Goal: Transaction & Acquisition: Purchase product/service

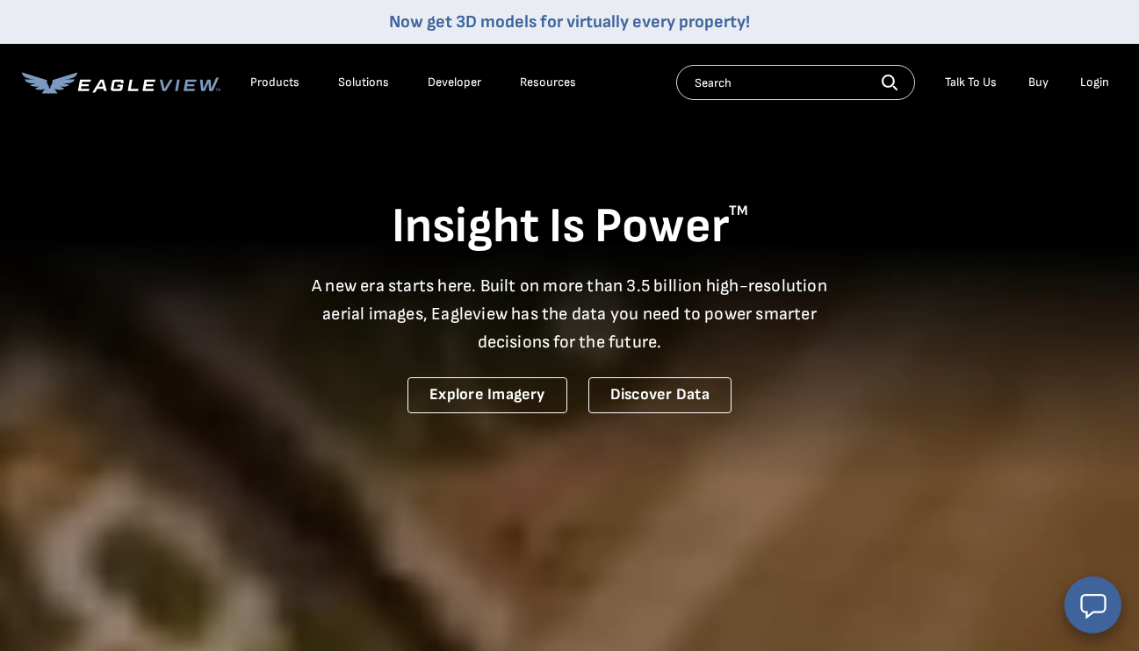
click at [1093, 80] on div "Login" at bounding box center [1094, 83] width 29 height 16
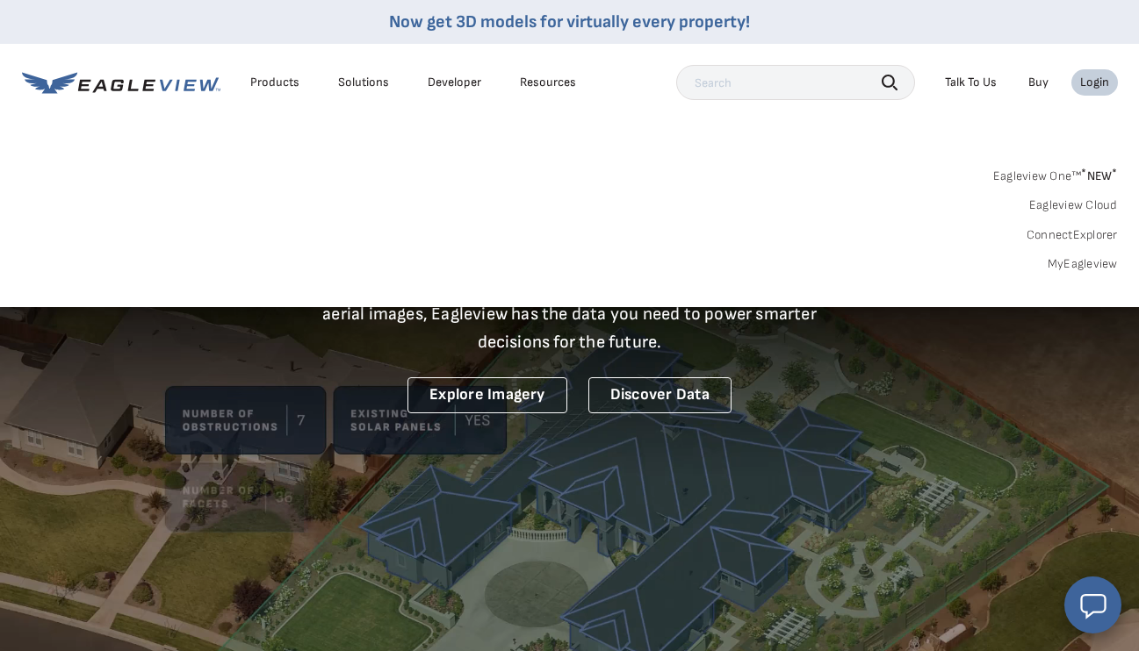
click at [1074, 262] on link "MyEagleview" at bounding box center [1082, 264] width 70 height 16
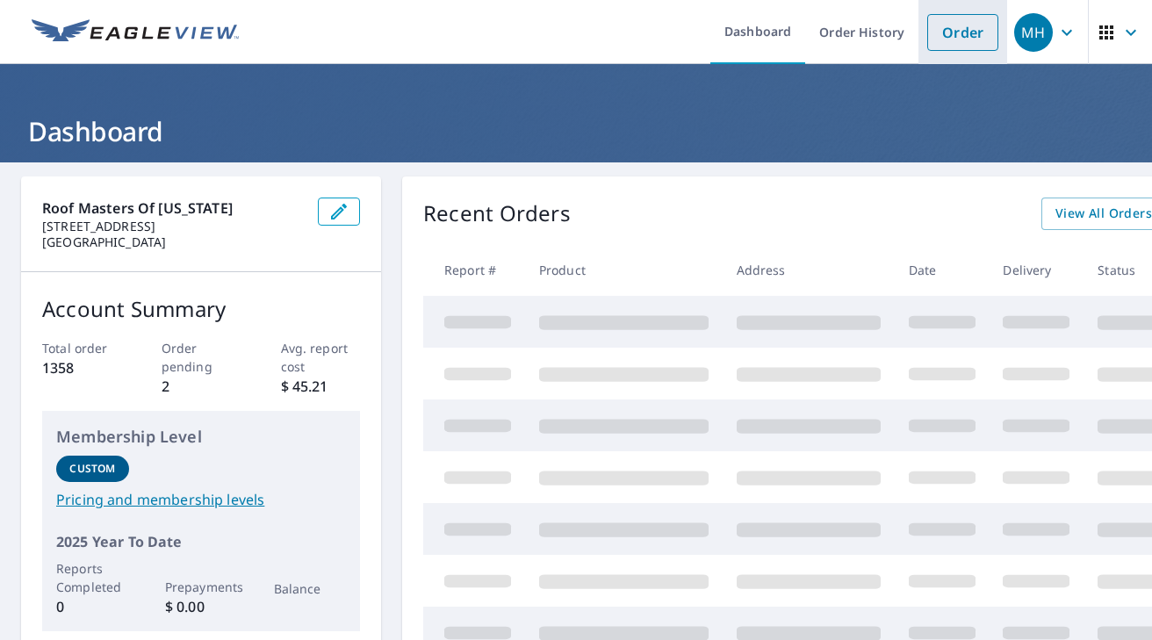
click at [947, 32] on link "Order" at bounding box center [962, 32] width 71 height 37
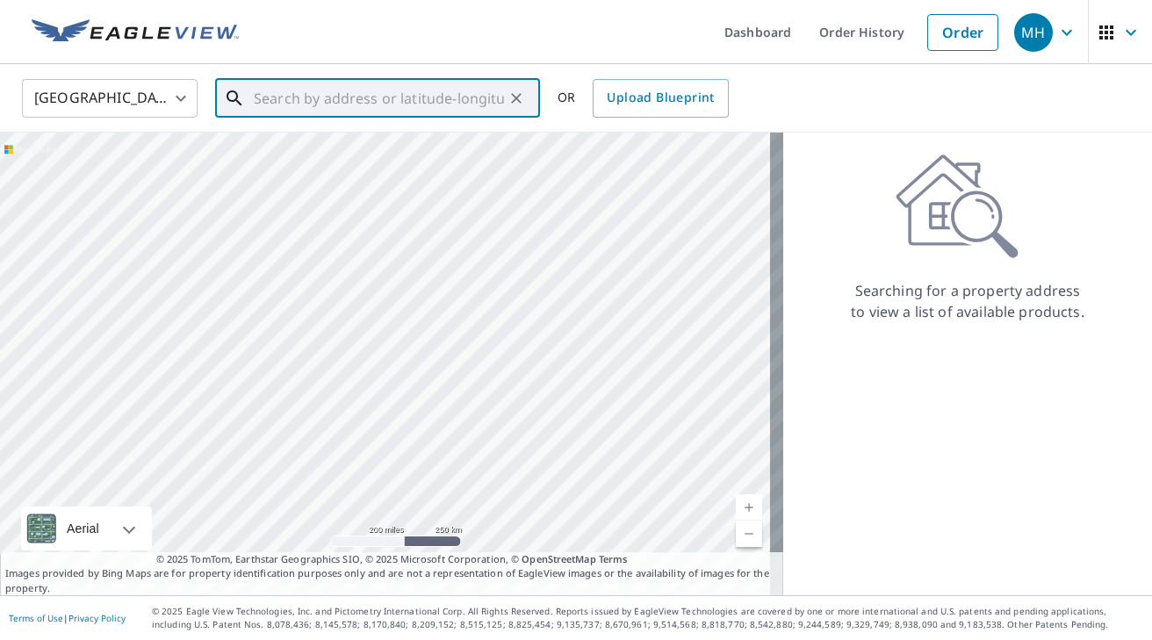
click at [326, 96] on input "text" at bounding box center [379, 98] width 250 height 49
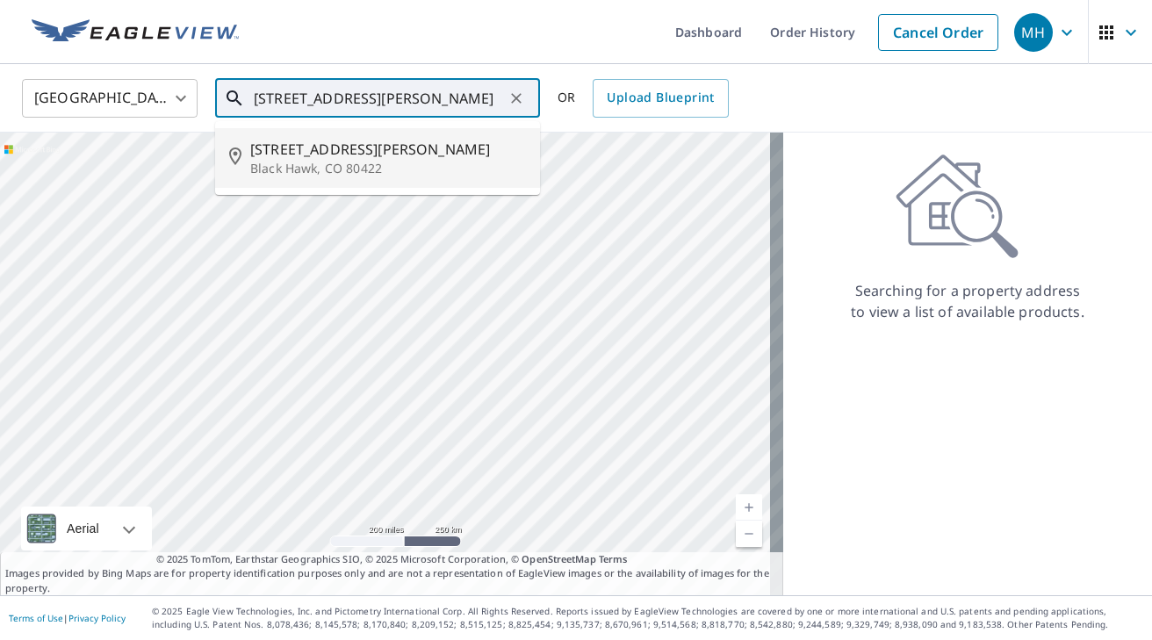
click at [320, 148] on span "671 Taylor Dr" at bounding box center [388, 149] width 276 height 21
type input "671 Taylor Dr Black Hawk, CO 80422"
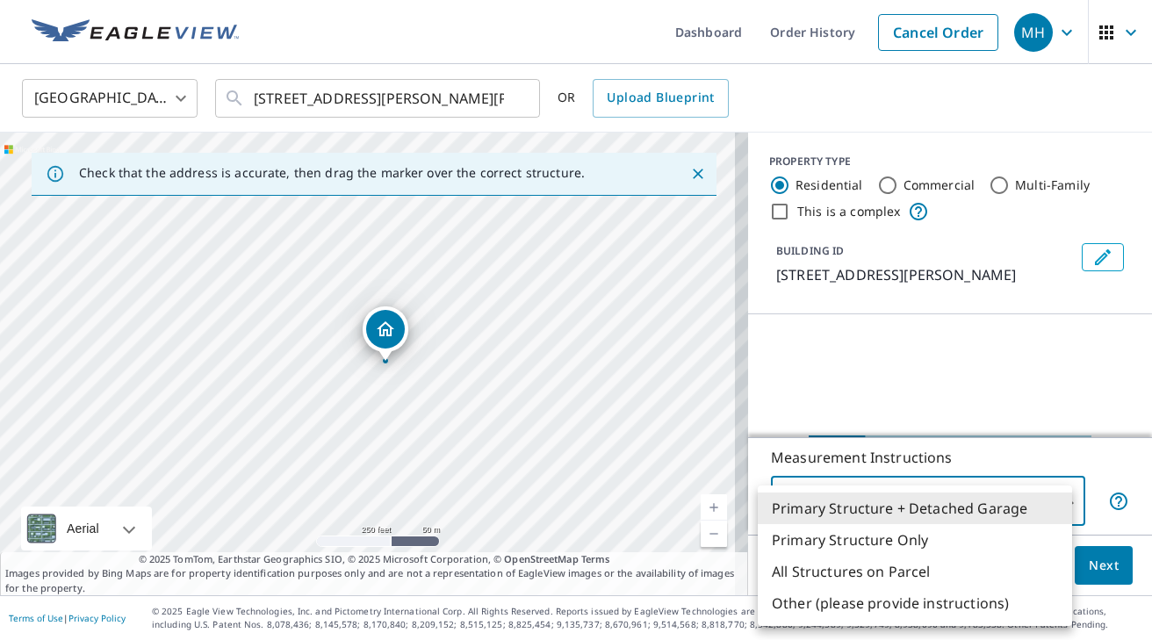
click at [1002, 500] on body "MH MH Dashboard Order History Cancel Order MH United States US ​ 671 Taylor Dr …" at bounding box center [576, 320] width 1152 height 640
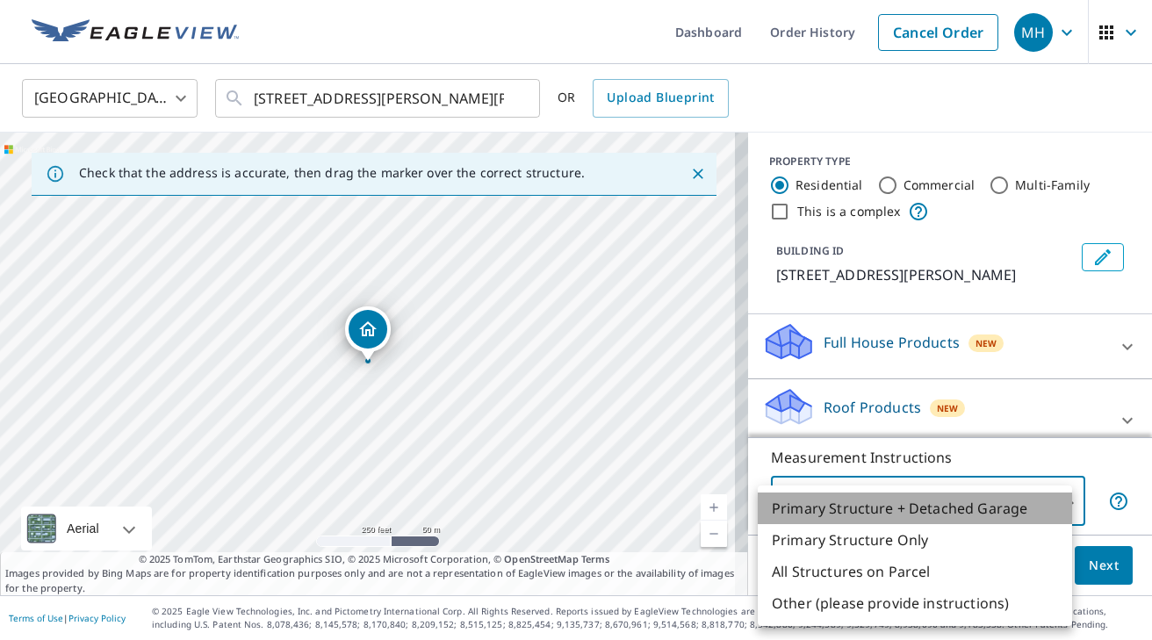
click at [999, 501] on li "Primary Structure + Detached Garage" at bounding box center [915, 509] width 314 height 32
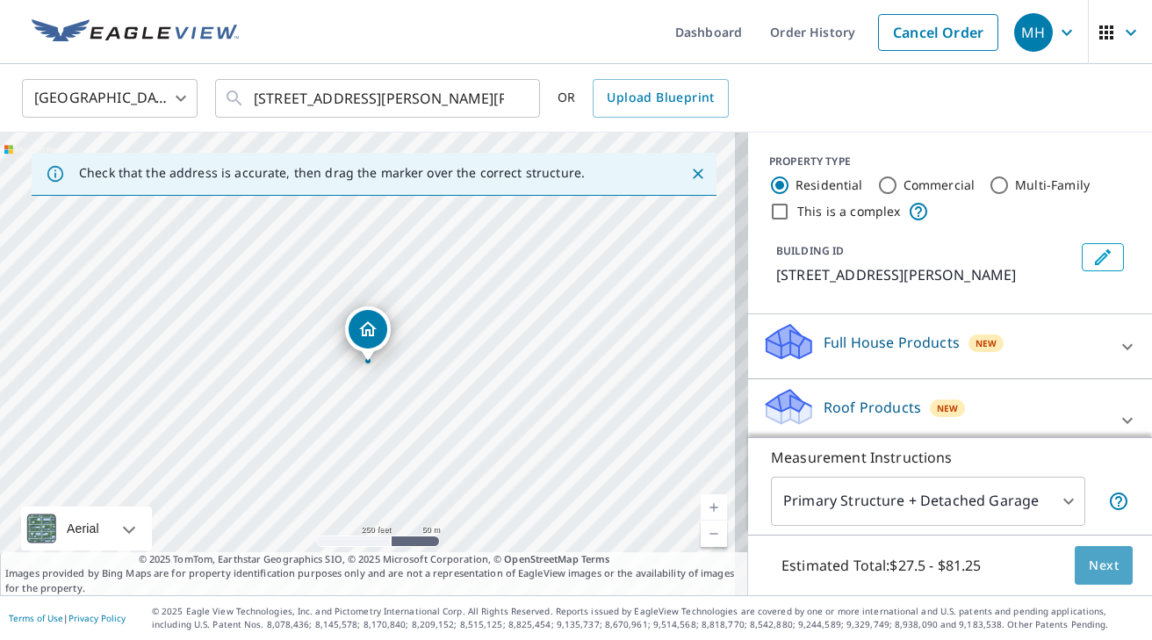
click at [1089, 558] on span "Next" at bounding box center [1104, 566] width 30 height 22
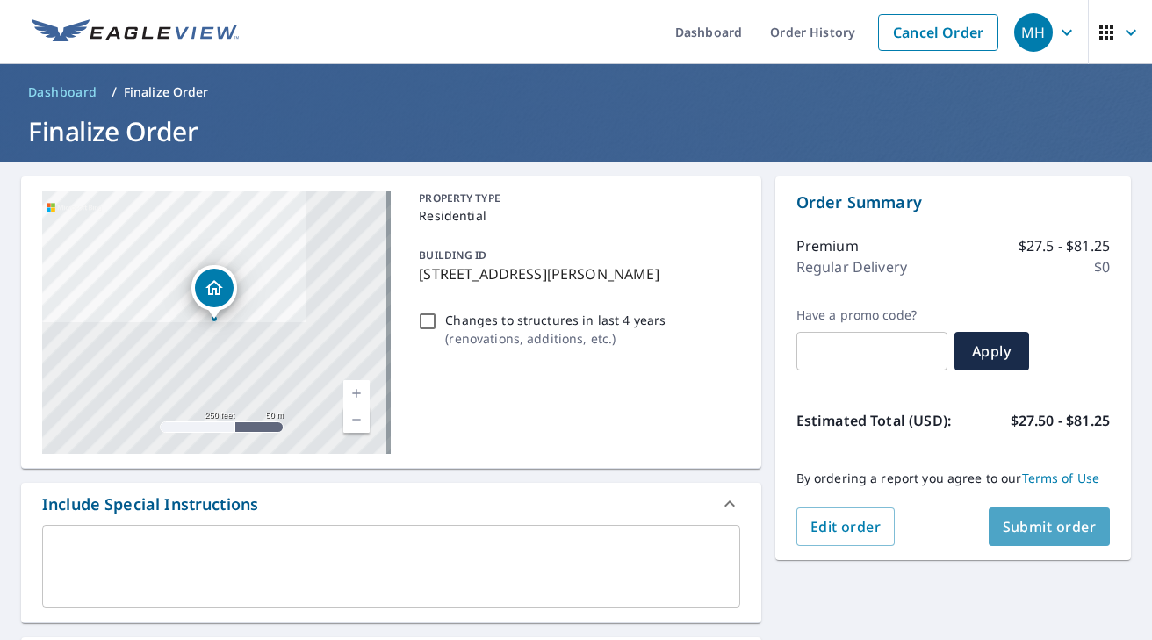
click at [1018, 517] on span "Submit order" at bounding box center [1050, 526] width 94 height 19
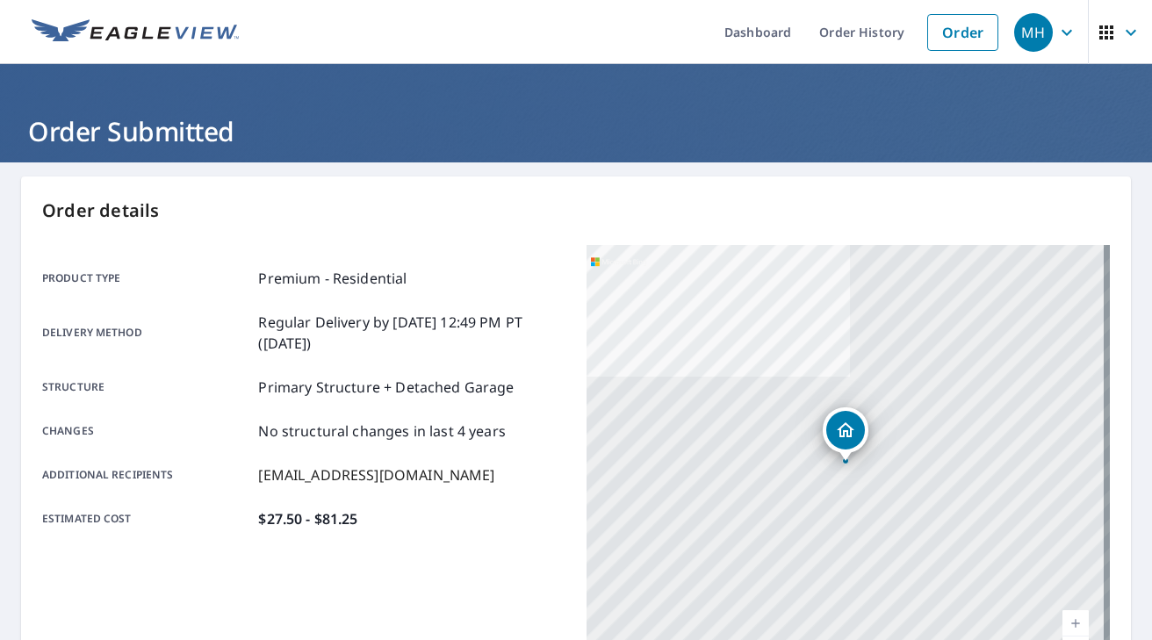
click at [1011, 522] on div "671 Taylor Dr Black Hawk, CO 80422" at bounding box center [848, 464] width 523 height 439
